Goal: Information Seeking & Learning: Find specific fact

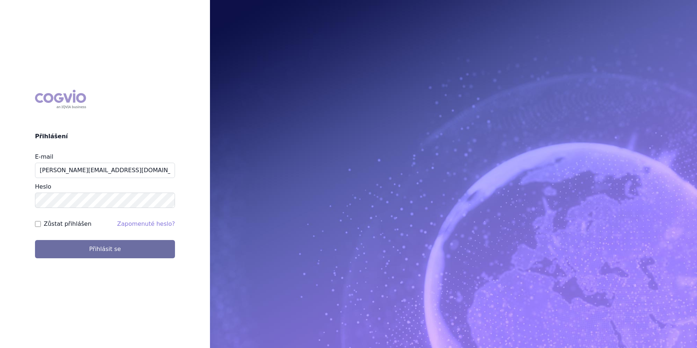
type input "michaela.x.tauchmanova@gsk.com"
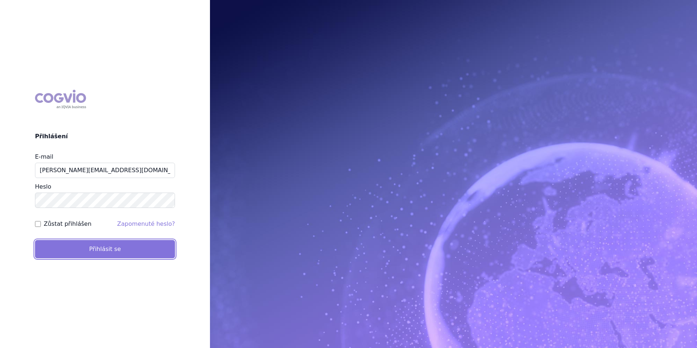
click at [101, 241] on button "Přihlásit se" at bounding box center [105, 249] width 140 height 18
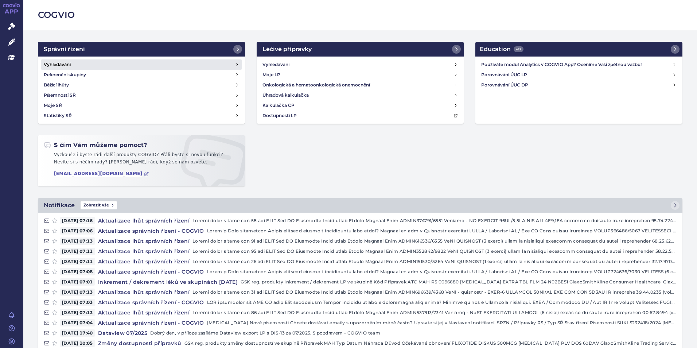
click at [73, 62] on link "Vyhledávání" at bounding box center [141, 64] width 201 height 10
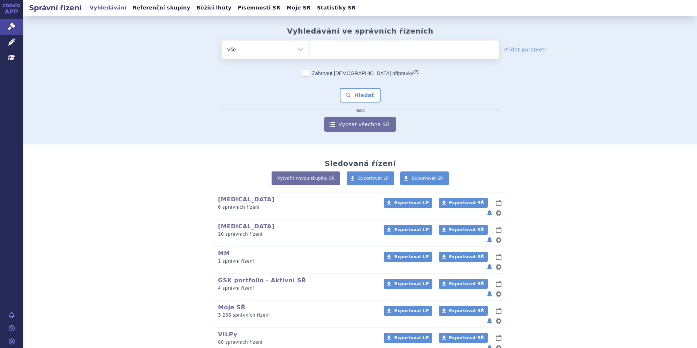
click at [332, 55] on ul at bounding box center [404, 47] width 189 height 15
click at [310, 55] on select at bounding box center [309, 49] width 0 height 18
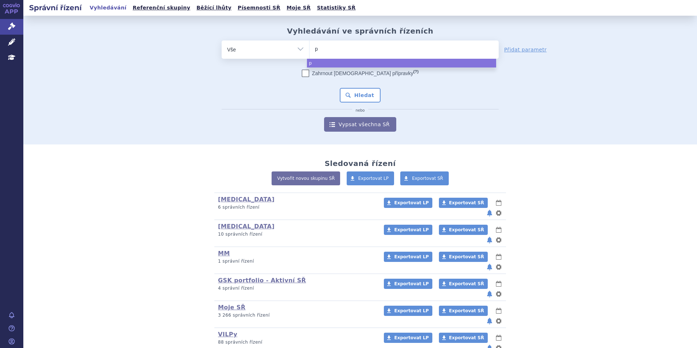
type input "po"
type input "pomal"
type input "pomalid"
type input "pomalidom"
type input "pomalidomi"
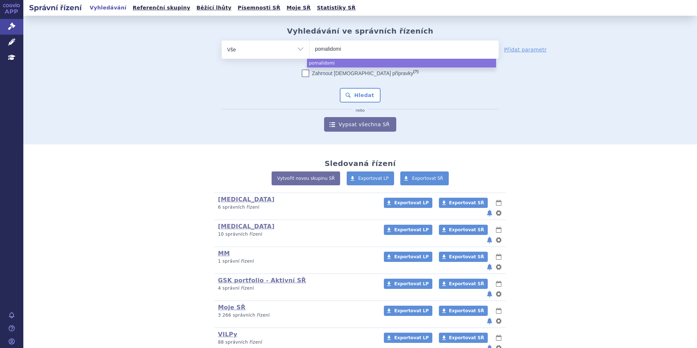
type input "pomalidomid"
select select "pomalidomid"
click at [355, 93] on button "Hledat" at bounding box center [360, 95] width 41 height 15
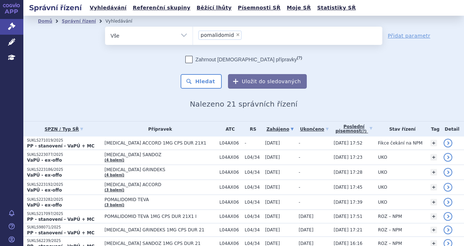
click at [236, 35] on span "×" at bounding box center [238, 34] width 4 height 4
click at [193, 35] on select "pomalidomid" at bounding box center [192, 35] width 0 height 18
select select
click at [231, 35] on ul at bounding box center [287, 34] width 189 height 15
click at [193, 35] on select "pomalidomid" at bounding box center [192, 35] width 0 height 18
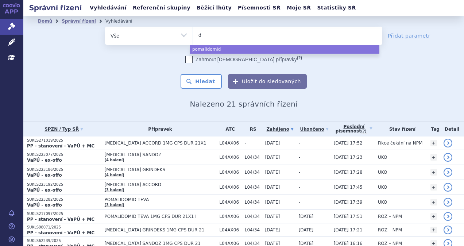
type input "da"
type input "dar"
type input "darza"
type input "darzale"
type input "darzalex"
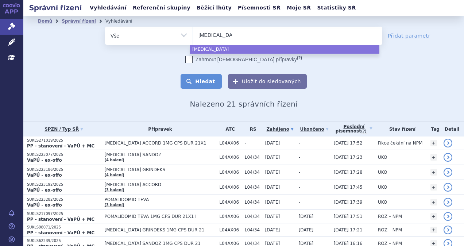
select select "darzalex"
click at [209, 75] on button "Hledat" at bounding box center [200, 81] width 41 height 15
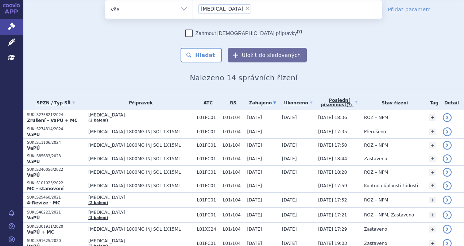
scroll to position [36, 0]
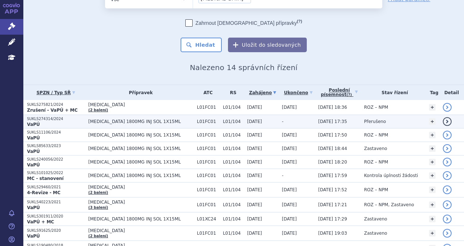
click at [116, 120] on span "DARZALEX 1800MG INJ SOL 1X15ML" at bounding box center [140, 121] width 105 height 5
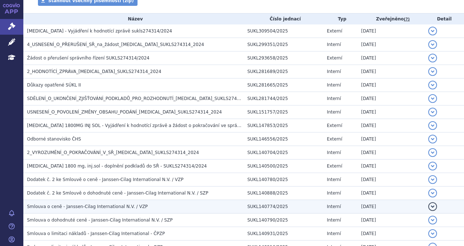
scroll to position [107, 0]
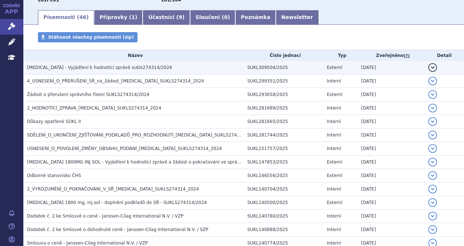
click at [109, 72] on td "[MEDICAL_DATA] - Vyjádření k hodnotící zprávě sukls274314/2024" at bounding box center [133, 67] width 220 height 13
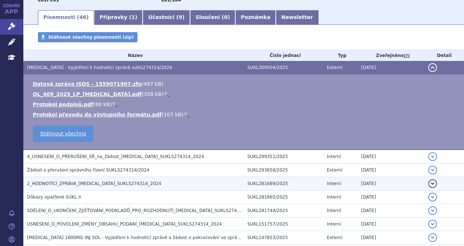
click at [113, 179] on td "2_HODNOTÍCÍ_ZPRÁVA_[MEDICAL_DATA]_SUKLS274314_2024" at bounding box center [133, 183] width 220 height 13
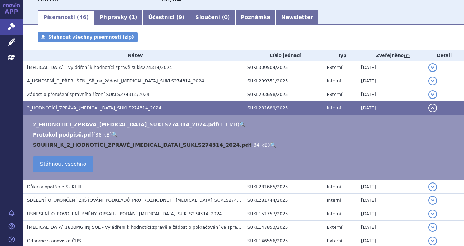
click at [108, 144] on link "SOUHRN_K_2_HODNOTÍCÍ_ZPRÁVĚ_[MEDICAL_DATA]_SUKLS274314_2024.pdf" at bounding box center [142, 145] width 218 height 6
